Goal: Go to known website: Access a specific website the user already knows

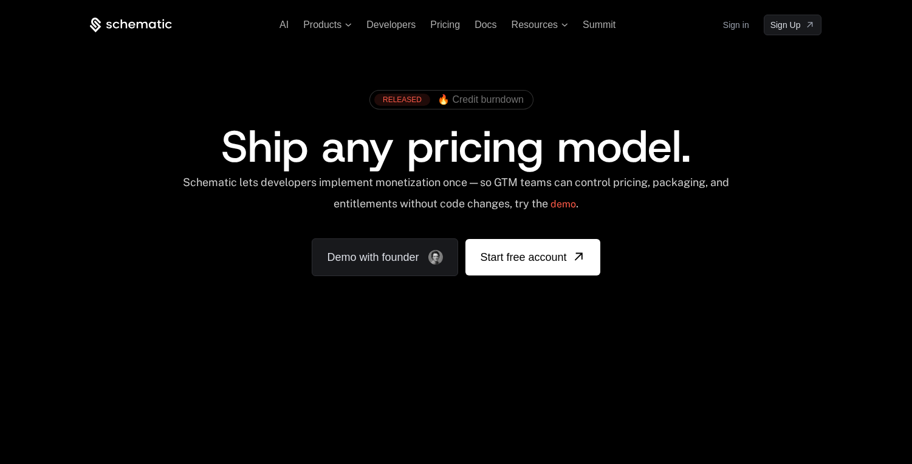
click at [738, 29] on link "Sign in" at bounding box center [736, 24] width 26 height 19
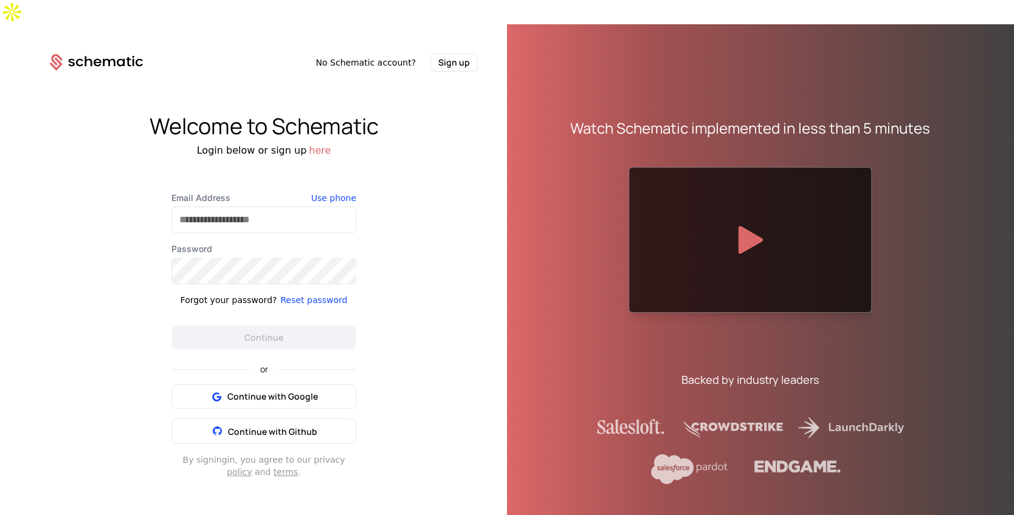
click at [248, 385] on div "Continue with Google Continue with Github" at bounding box center [263, 415] width 185 height 60
click at [256, 391] on span "Continue with Google" at bounding box center [272, 397] width 91 height 12
